Goal: Task Accomplishment & Management: Manage account settings

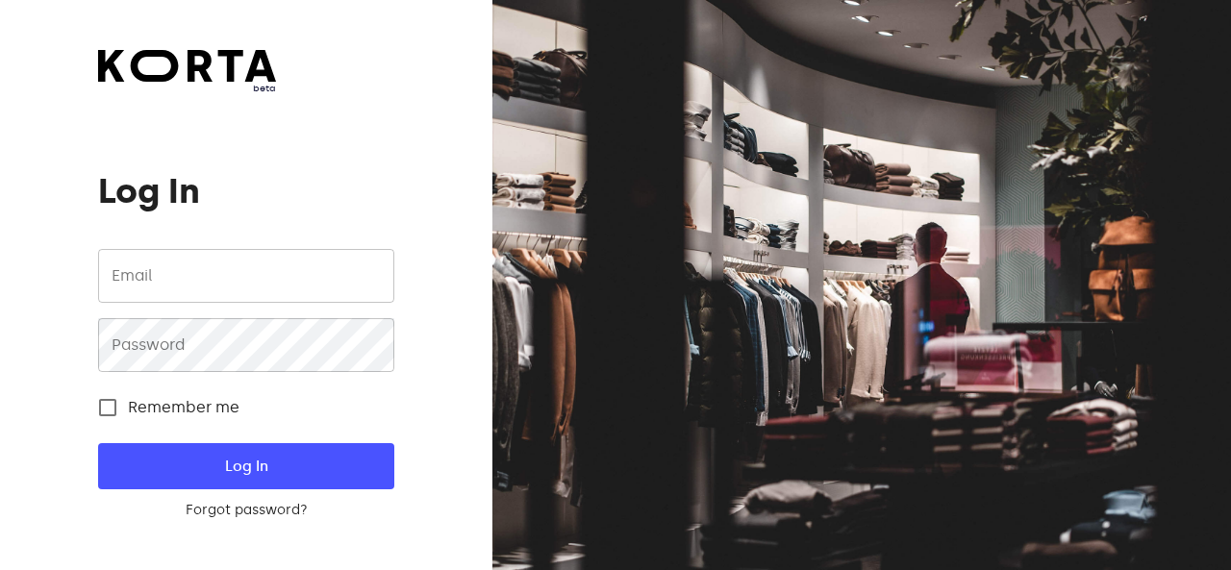
click at [206, 268] on input "email" at bounding box center [245, 276] width 295 height 54
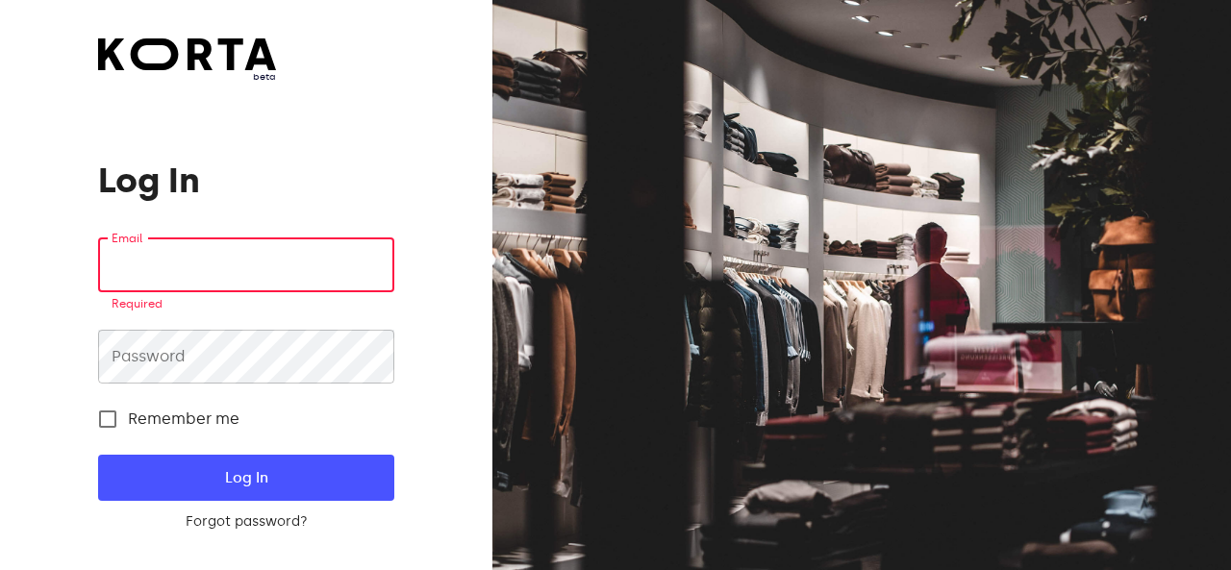
type input "[EMAIL_ADDRESS][DOMAIN_NAME]"
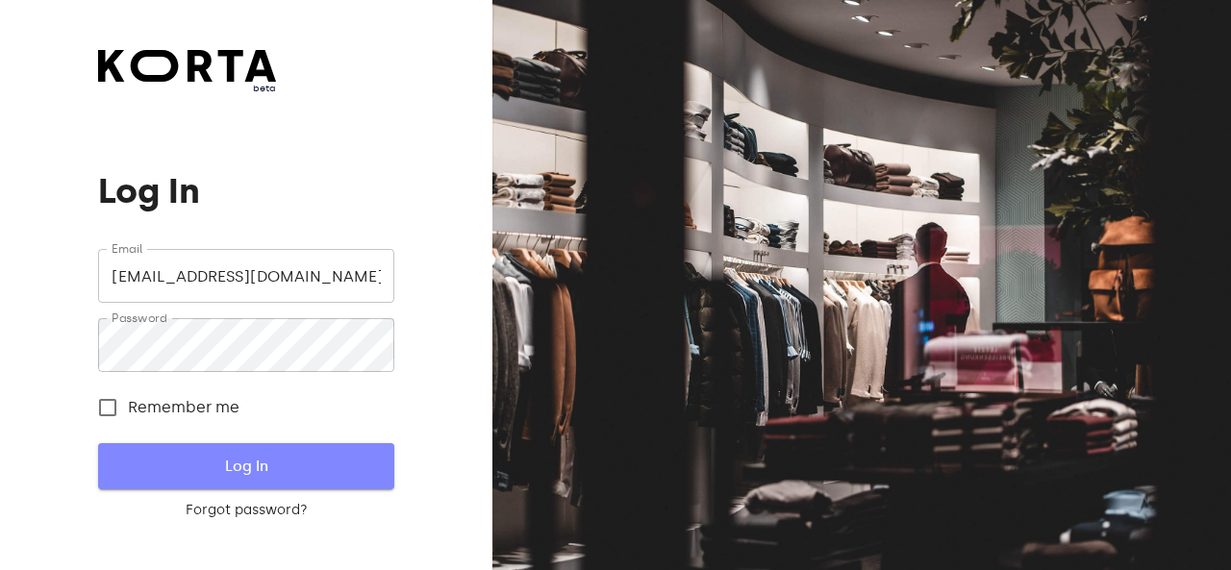
click at [208, 461] on span "Log In" at bounding box center [246, 466] width 234 height 25
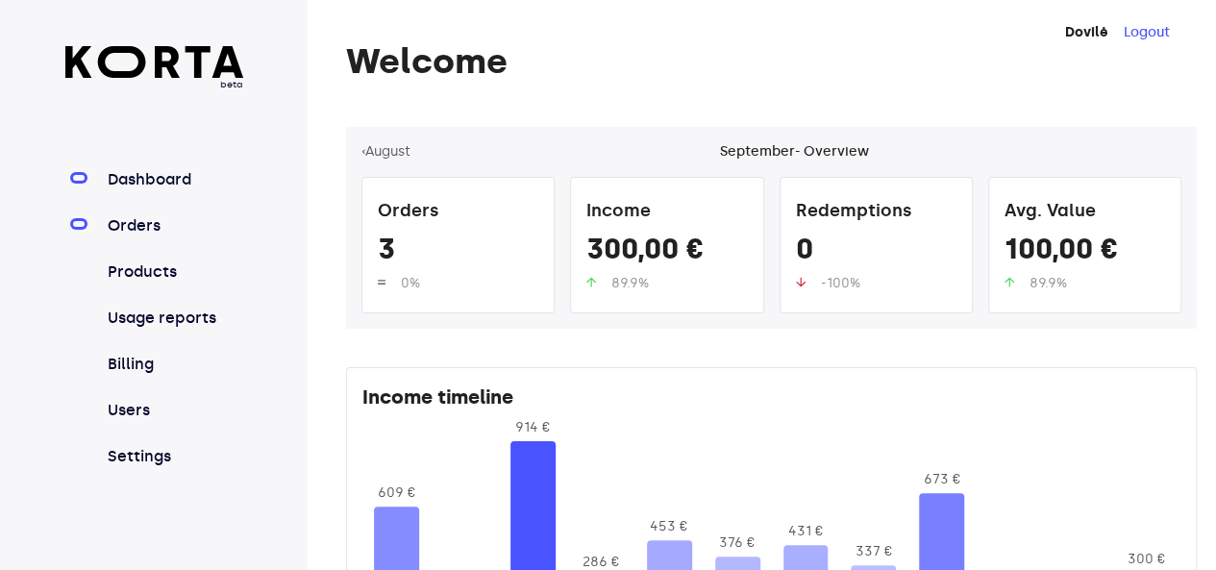
click at [133, 218] on link "Orders" at bounding box center [173, 225] width 139 height 23
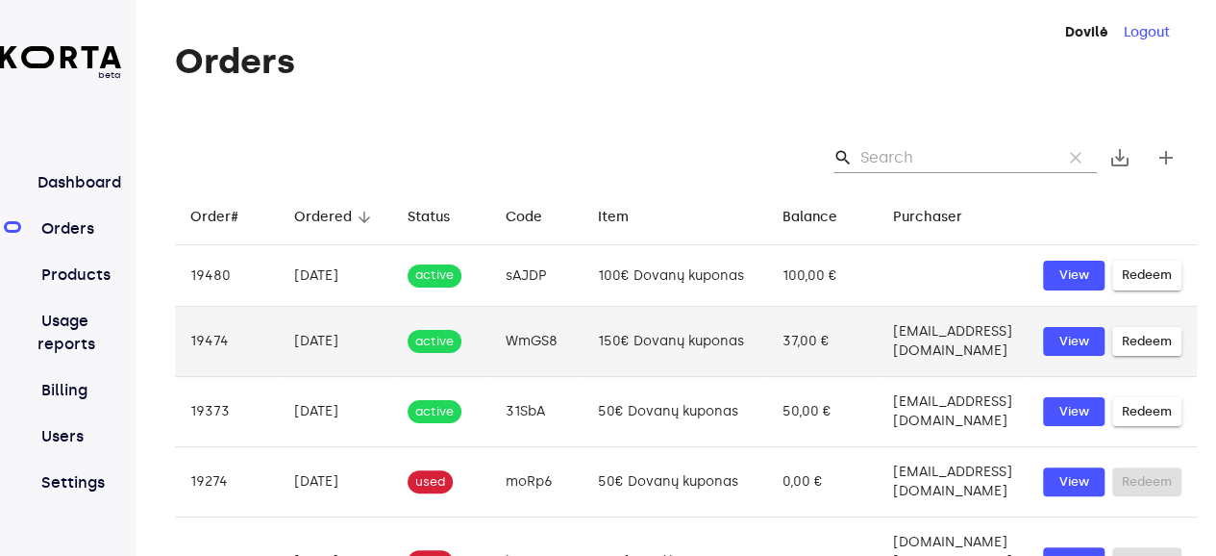
scroll to position [0, 65]
